Goal: Task Accomplishment & Management: Manage account settings

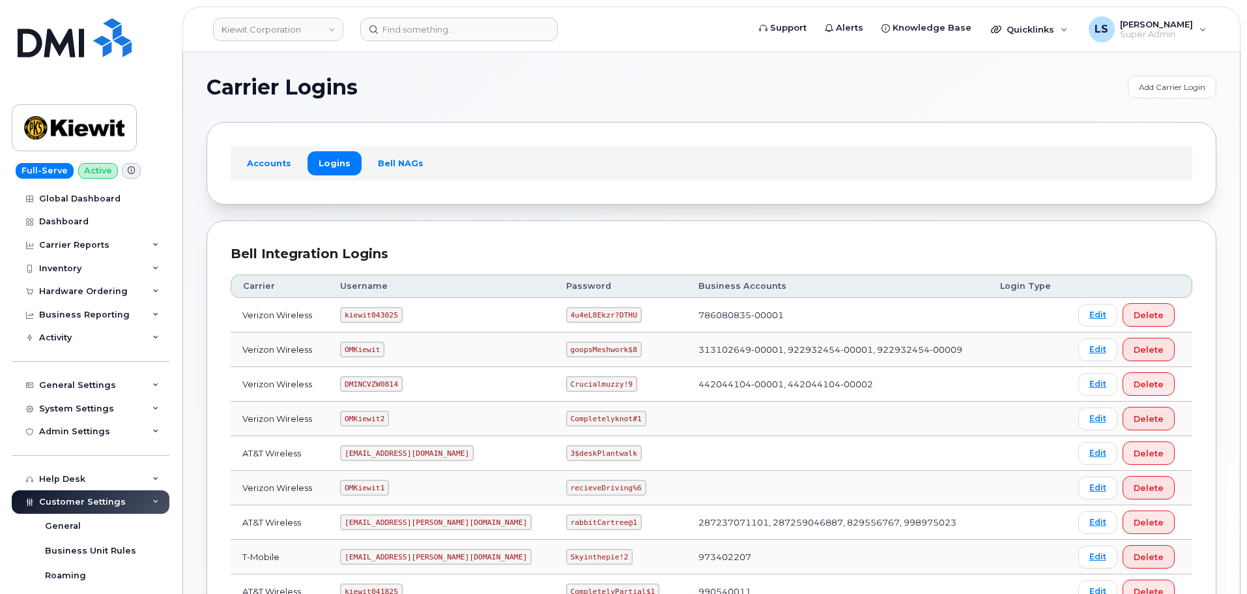
click at [566, 318] on code "4u4eL8Ekzr?DTHU" at bounding box center [604, 315] width 76 height 16
click at [566, 317] on code "4u4eL8Ekzr?DTHU" at bounding box center [604, 315] width 76 height 16
copy code "4u4eL8Ekzr?DTHU"
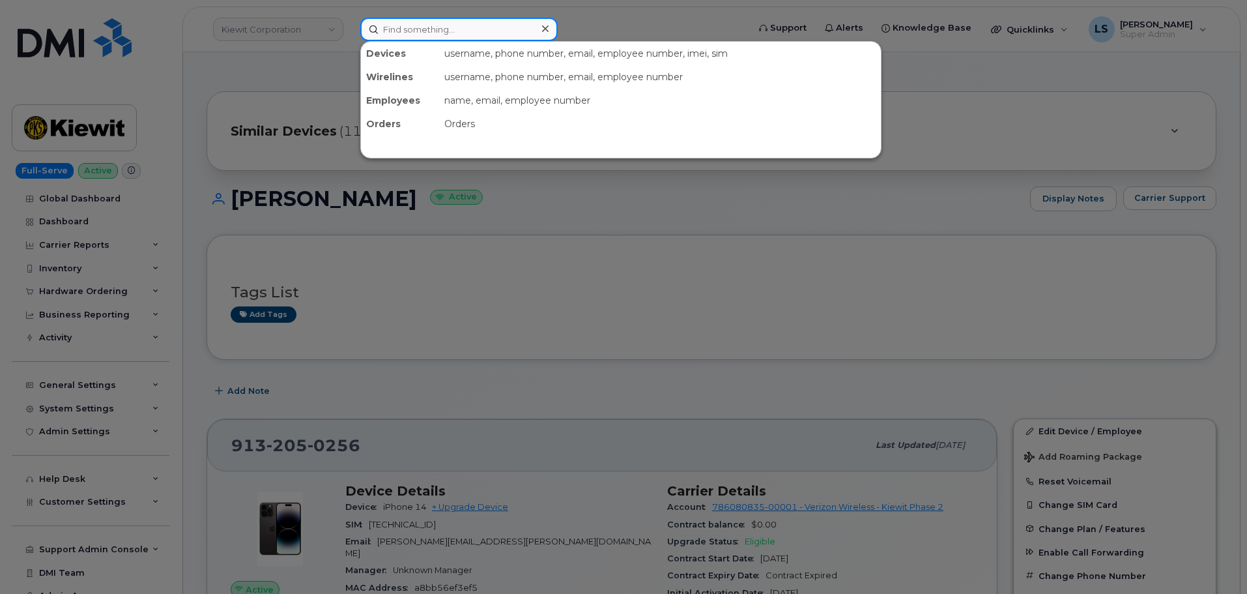
click at [428, 33] on input at bounding box center [458, 29] width 197 height 23
paste input "636-673-5661"
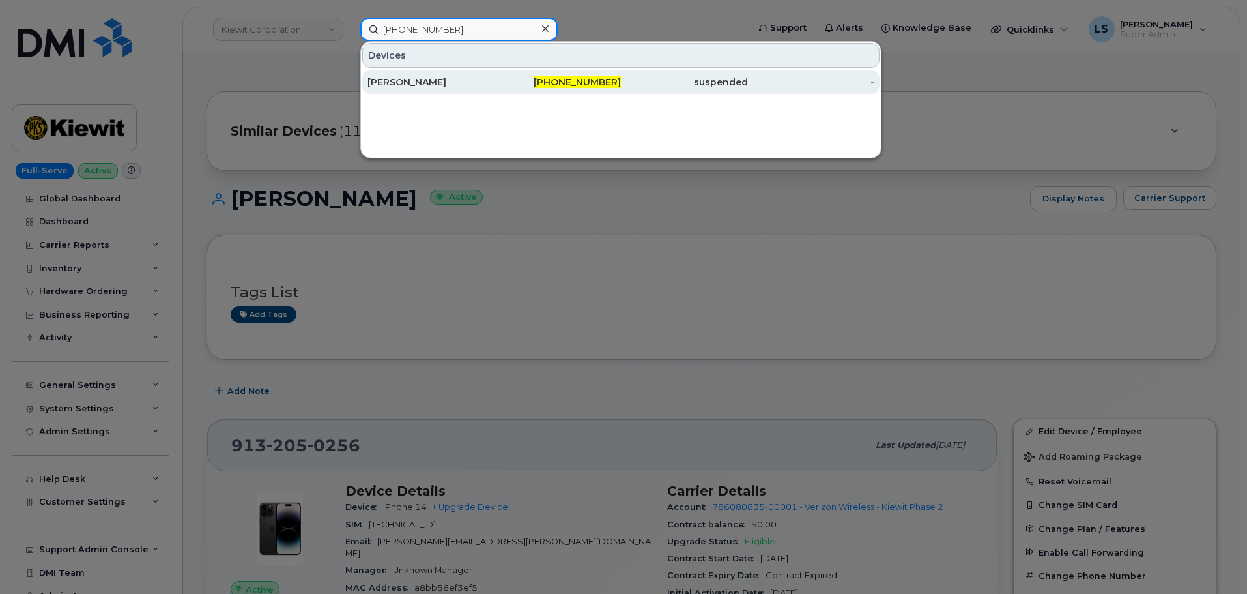
type input "636-673-5661"
click at [484, 85] on div "[PERSON_NAME]" at bounding box center [431, 82] width 127 height 13
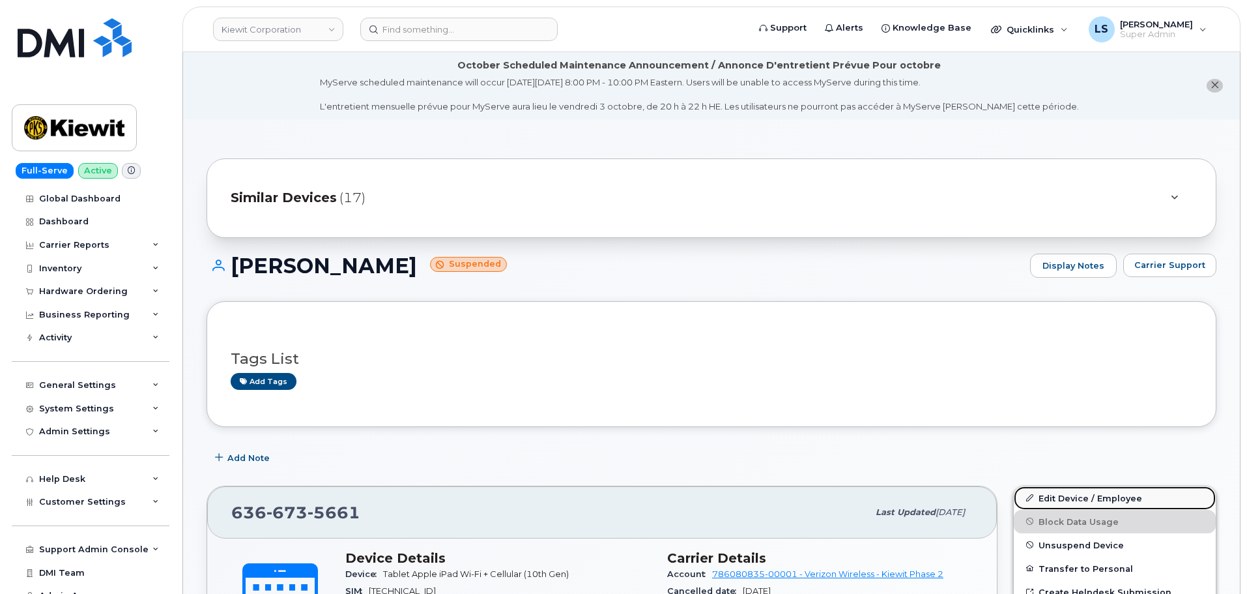
click at [1101, 501] on link "Edit Device / Employee" at bounding box center [1115, 497] width 202 height 23
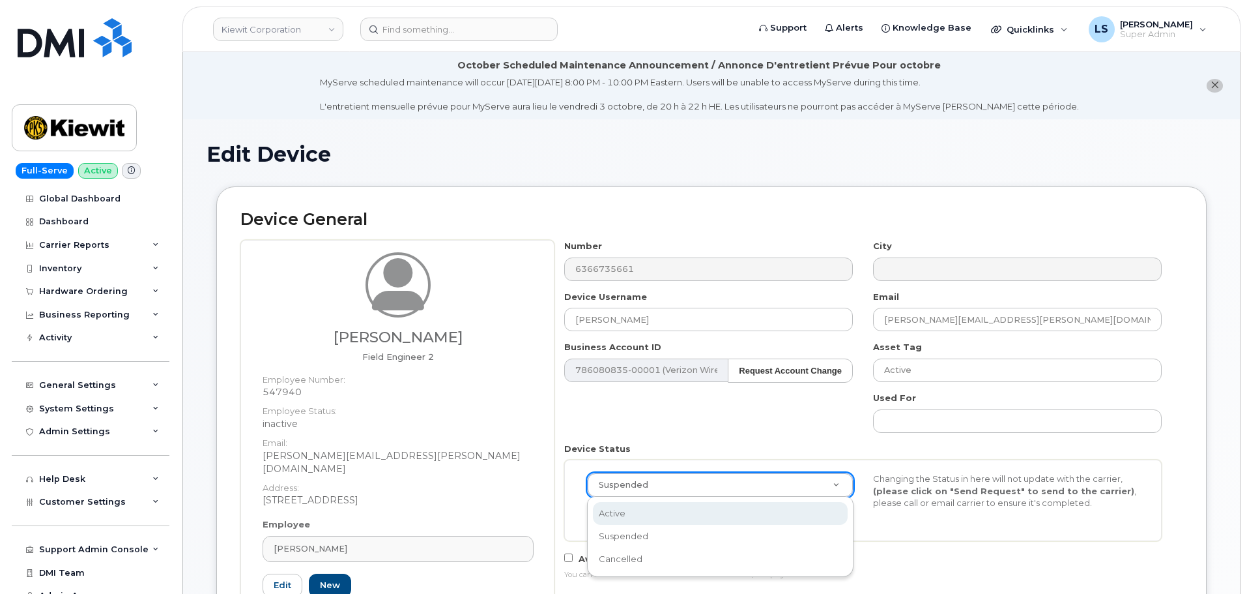
scroll to position [0, 4]
select select "active"
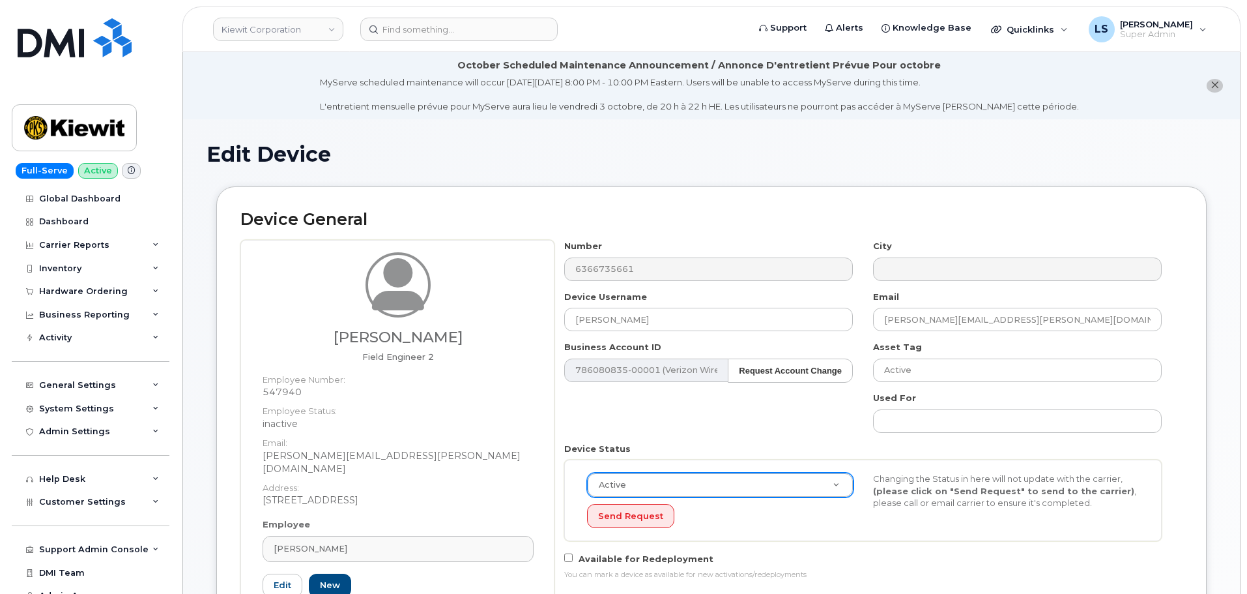
click at [732, 434] on div "Number 6366735661 City Device Username MICHAEL SHORT Email MICHAEL.SHORT@KIEWIT…" at bounding box center [864, 415] width 618 height 350
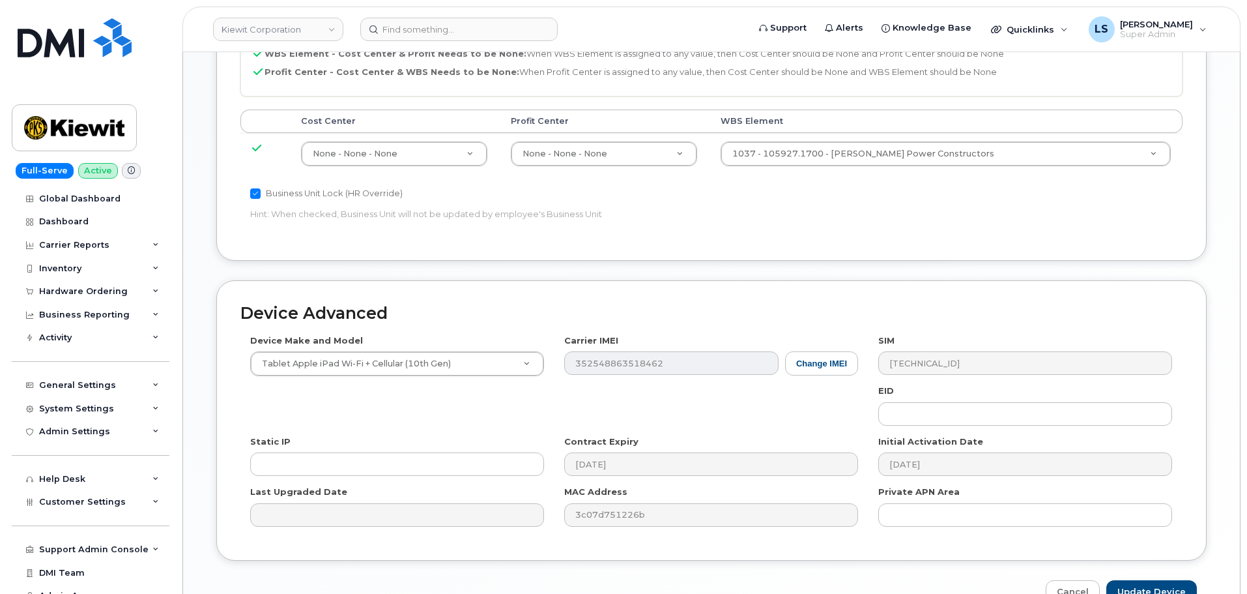
scroll to position [813, 0]
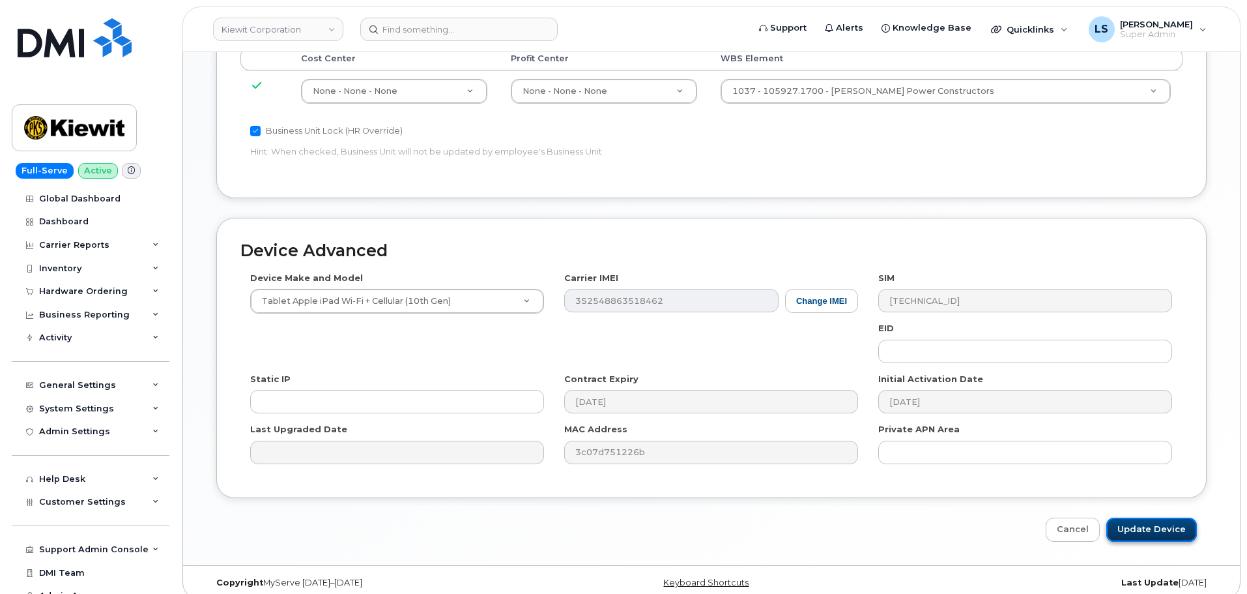
click at [1133, 523] on input "Update Device" at bounding box center [1152, 529] width 91 height 24
type input "Saving..."
